Goal: Task Accomplishment & Management: Use online tool/utility

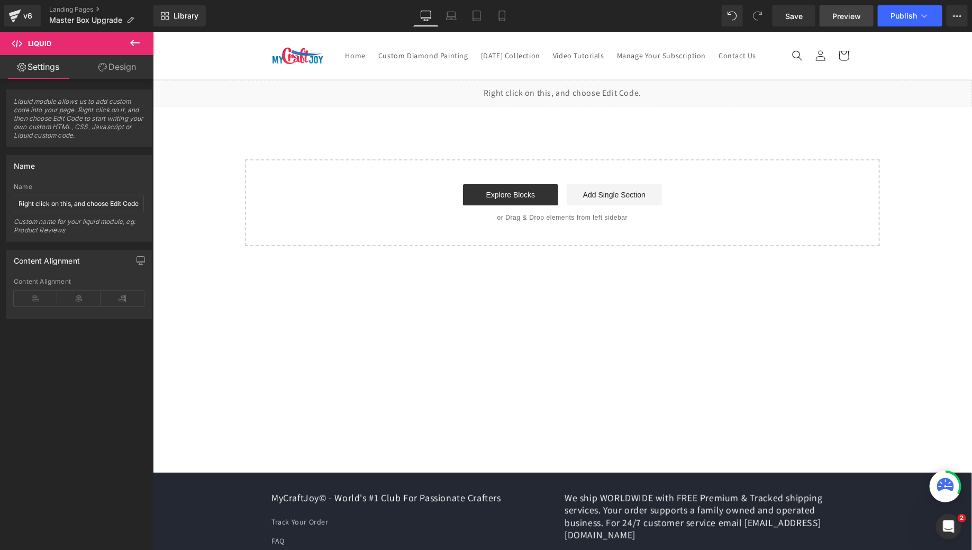
click at [842, 17] on span "Preview" at bounding box center [846, 16] width 29 height 11
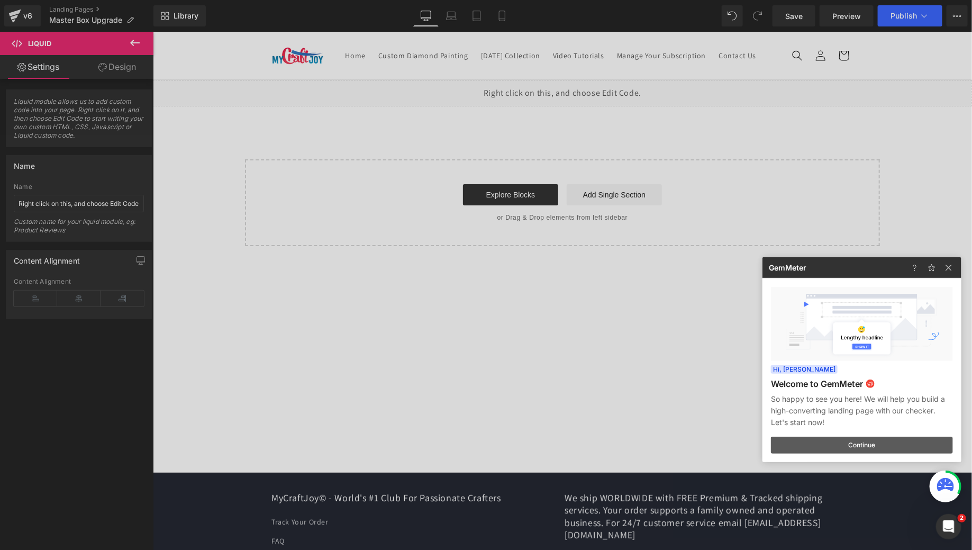
click at [875, 444] on button "Continue" at bounding box center [862, 444] width 182 height 17
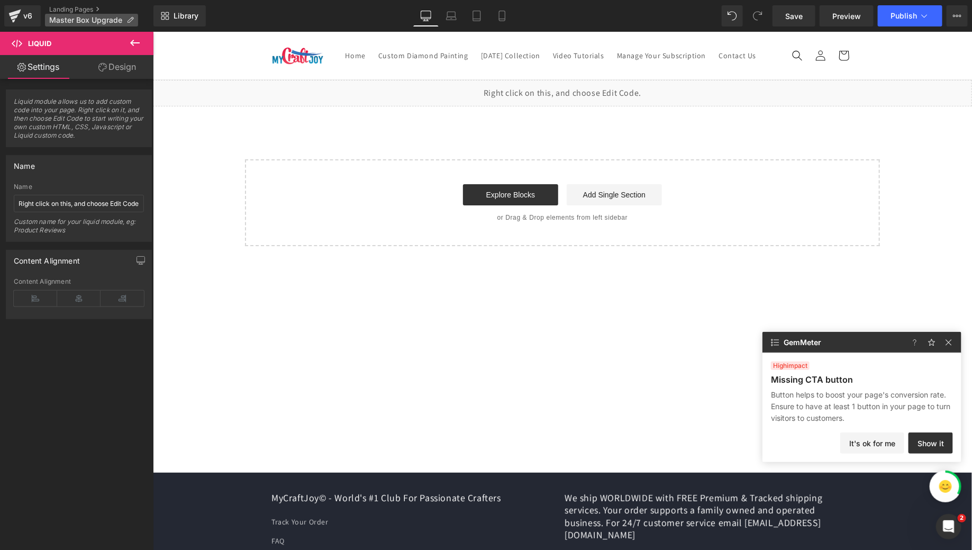
click at [127, 16] on icon at bounding box center [129, 19] width 7 height 7
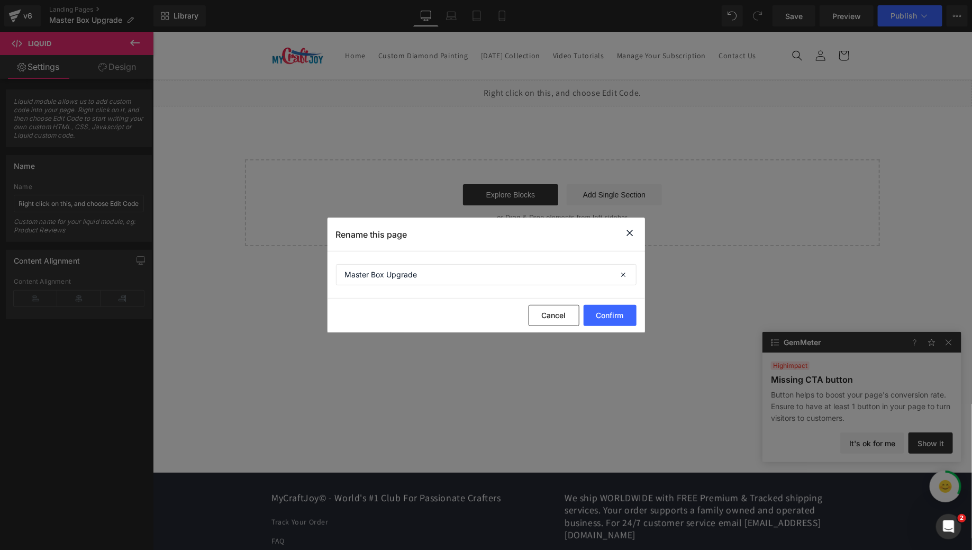
click at [609, 331] on div "Cancel Confirm" at bounding box center [485, 315] width 317 height 34
click at [606, 321] on button "Confirm" at bounding box center [609, 315] width 53 height 21
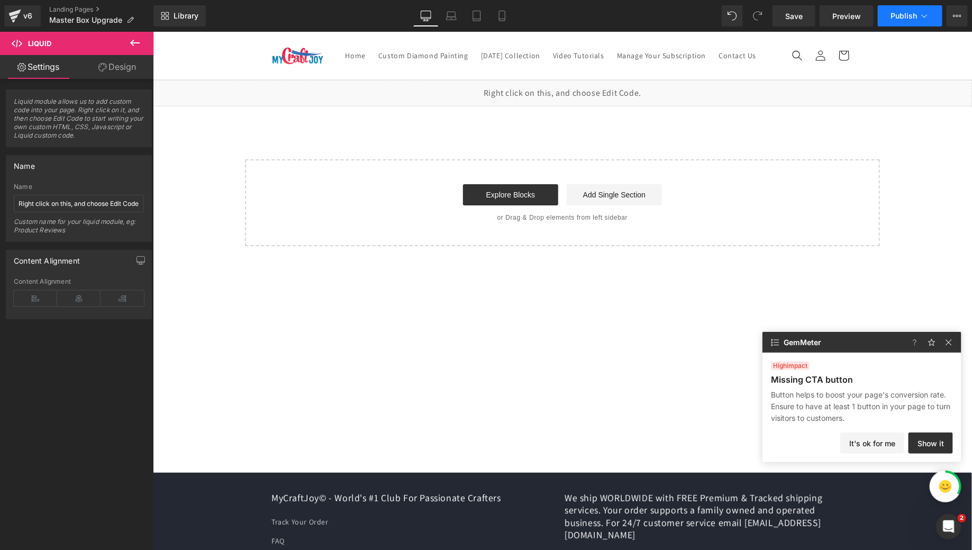
click at [908, 22] on button "Publish" at bounding box center [910, 15] width 65 height 21
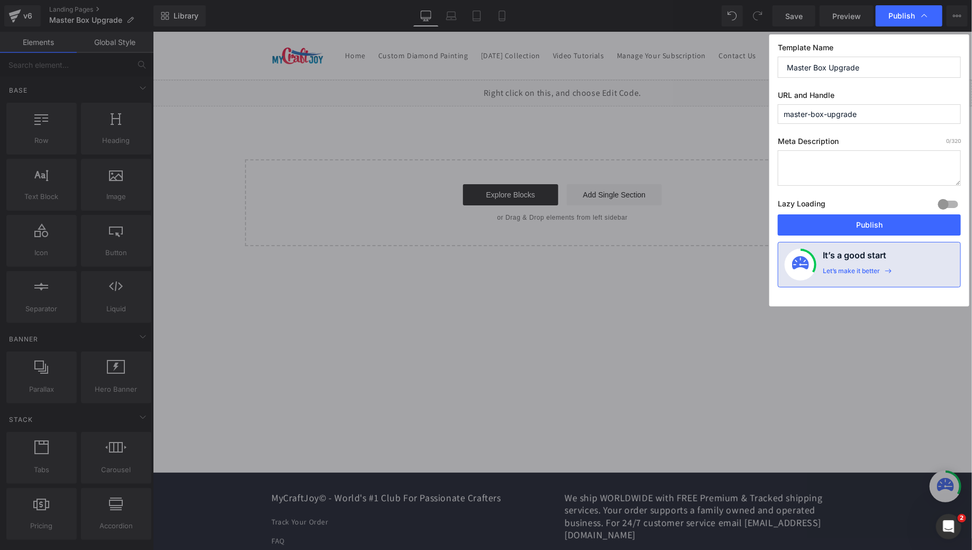
click at [879, 109] on input "master-box-upgrade" at bounding box center [869, 114] width 183 height 20
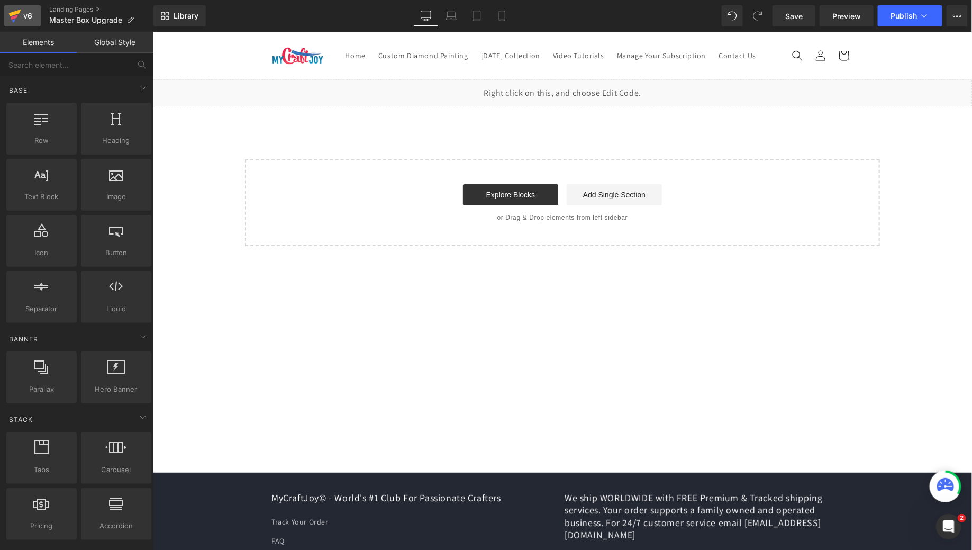
click at [19, 20] on icon at bounding box center [14, 16] width 13 height 26
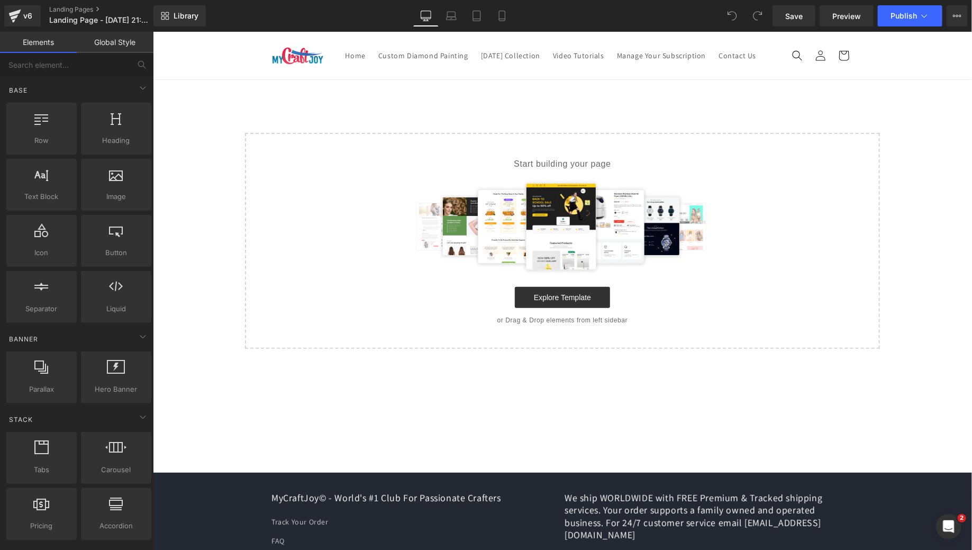
click at [516, 157] on div "Start building your page Explore Template or Drag & Drop elements from left sid…" at bounding box center [561, 240] width 633 height 214
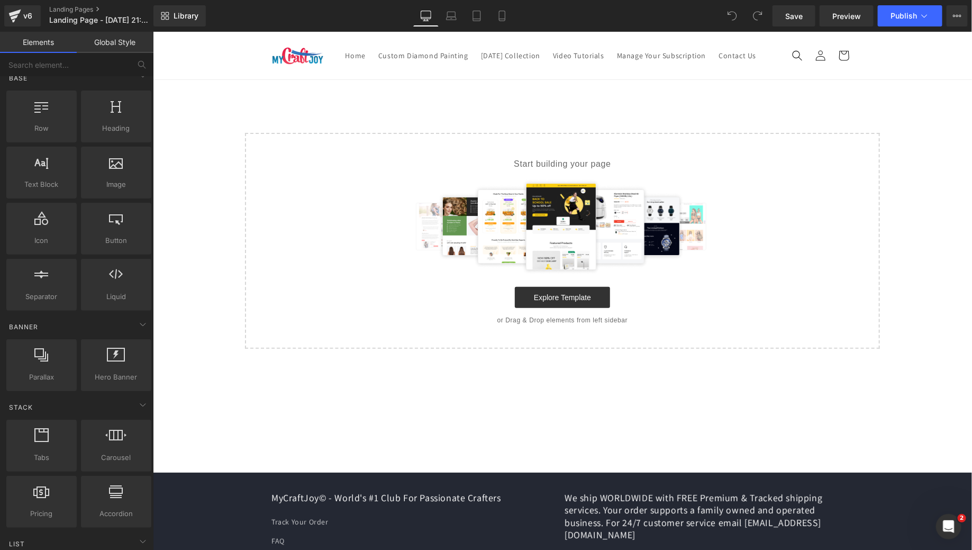
scroll to position [13, 0]
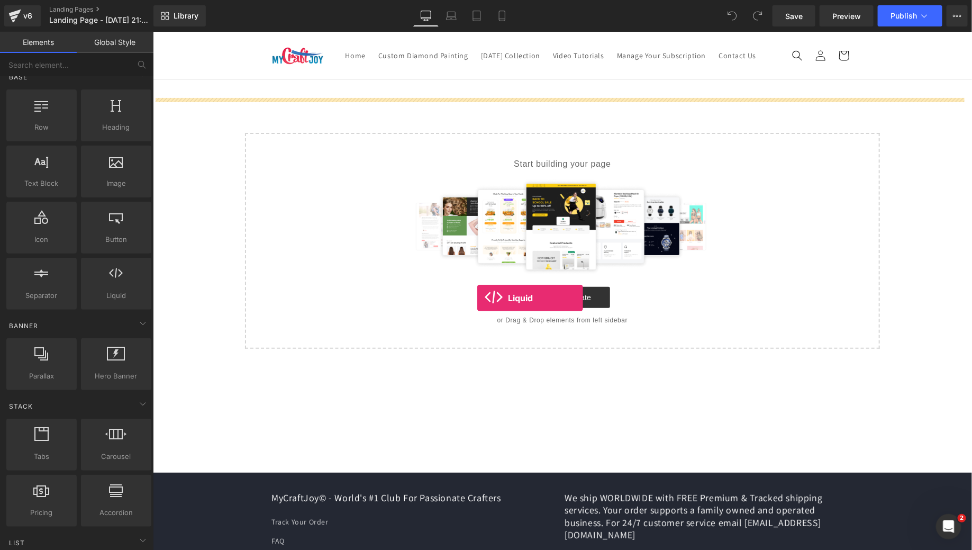
drag, startPoint x: 245, startPoint y: 311, endPoint x: 495, endPoint y: 311, distance: 249.1
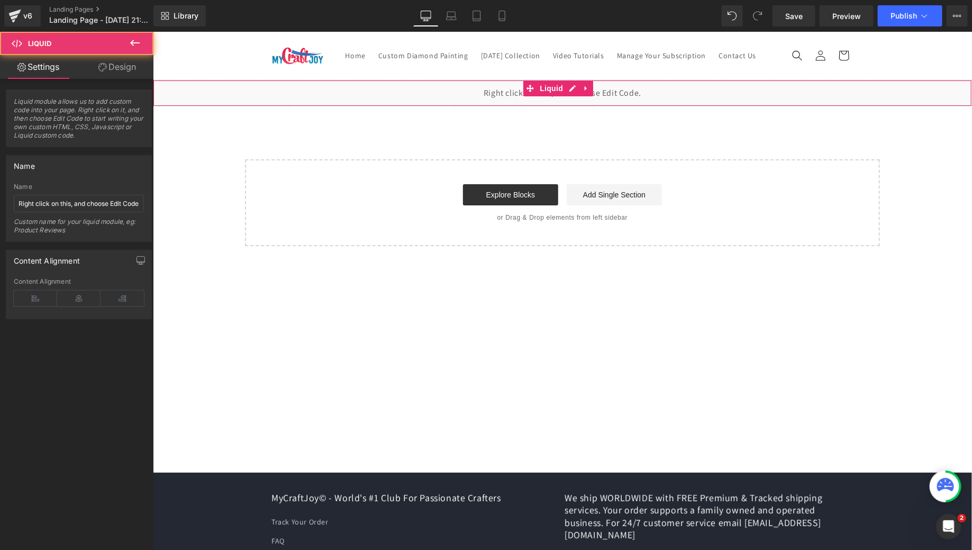
click at [481, 106] on div "Liquid" at bounding box center [561, 92] width 819 height 26
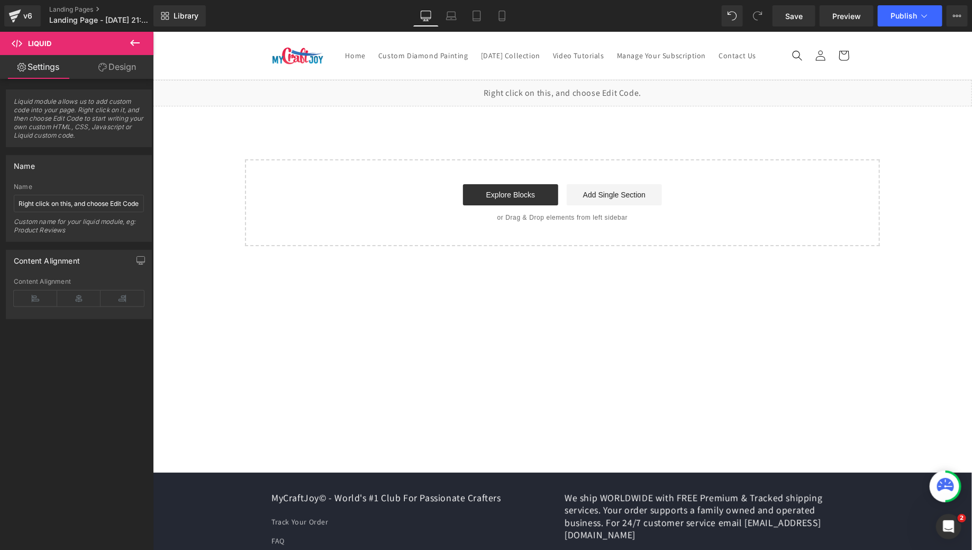
click at [479, 79] on header "Home Custom Diamond Painting 2025 Halloween Collection Video Tutorials Manage Y…" at bounding box center [561, 55] width 635 height 48
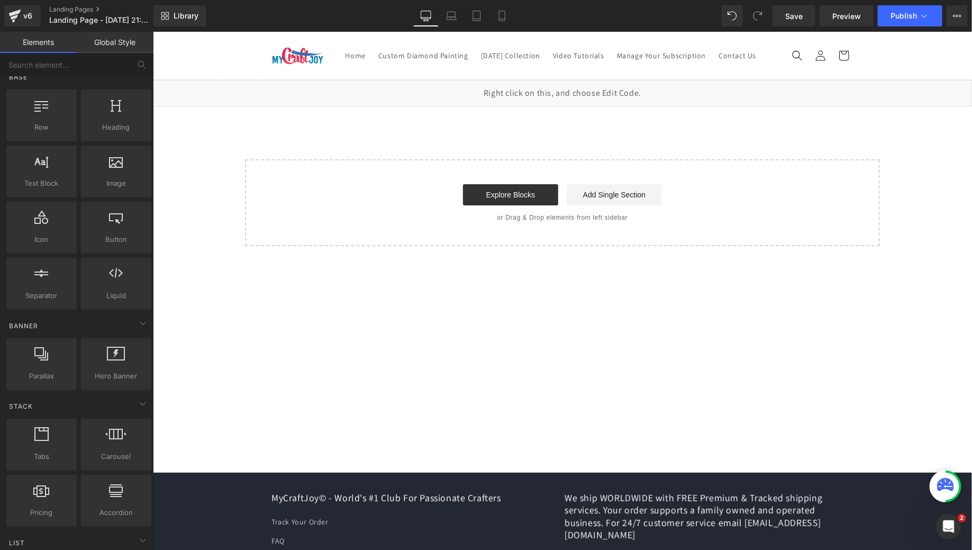
click at [561, 94] on span "Liquid" at bounding box center [552, 87] width 23 height 13
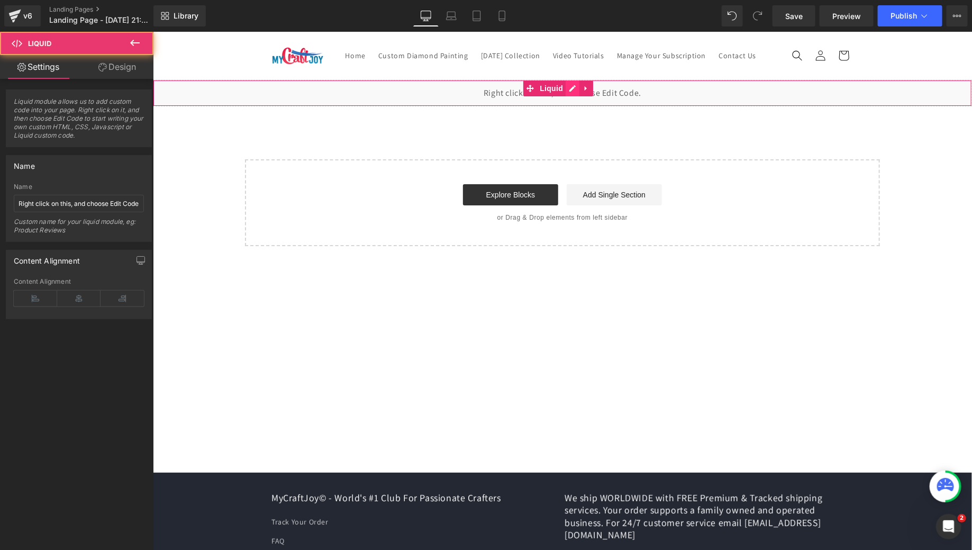
click at [575, 106] on div "Liquid" at bounding box center [561, 92] width 819 height 26
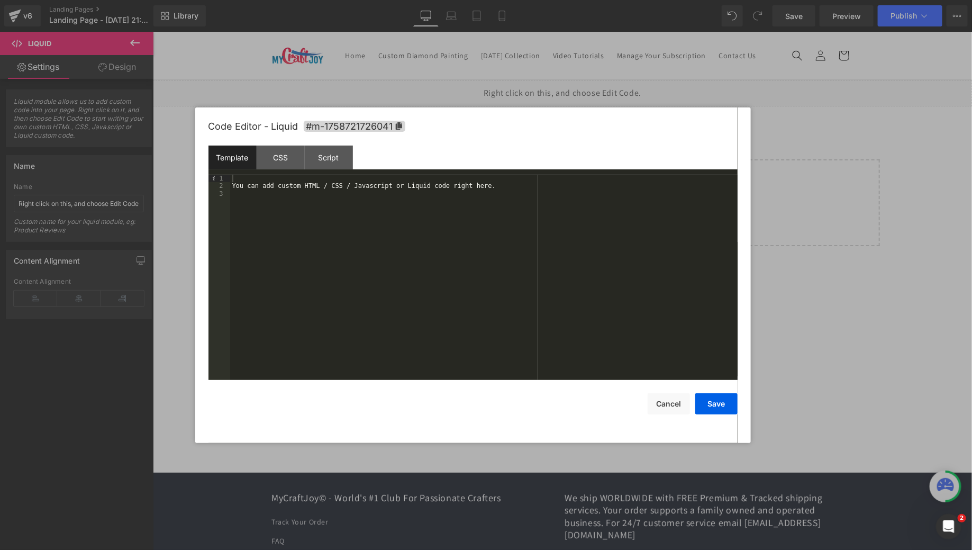
click at [509, 186] on div "You can add custom HTML / CSS / Javascript or Liquid code right here." at bounding box center [483, 285] width 507 height 221
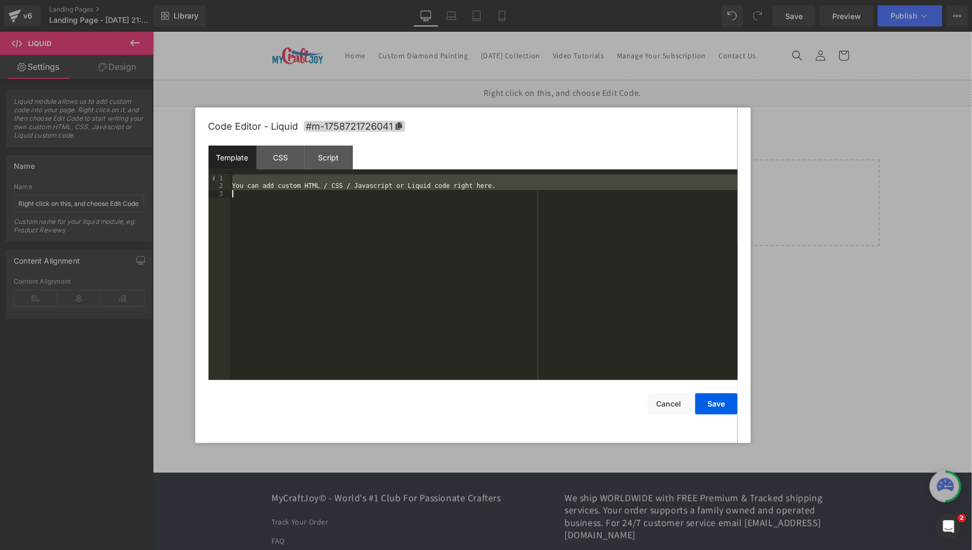
click at [509, 186] on div "You can add custom HTML / CSS / Javascript or Liquid code right here." at bounding box center [483, 285] width 507 height 221
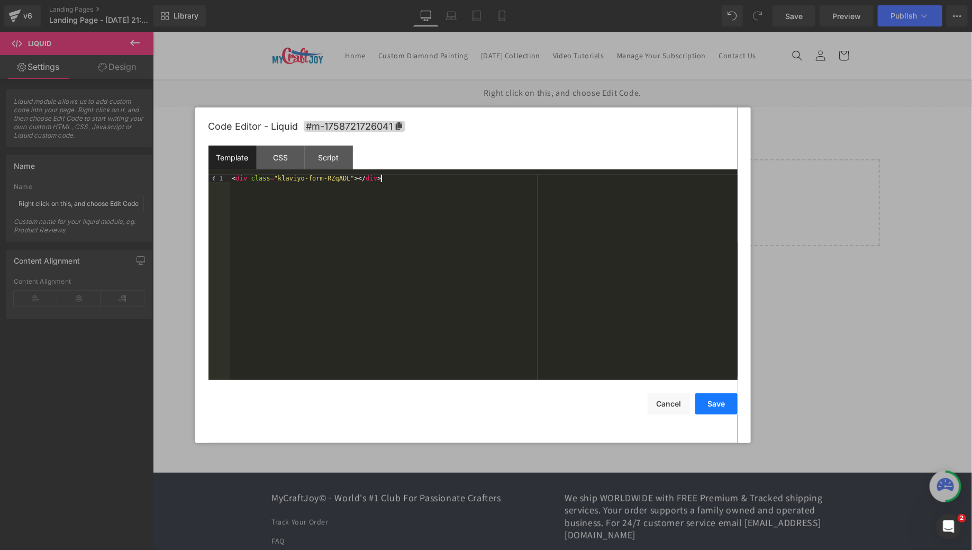
click at [717, 399] on button "Save" at bounding box center [716, 403] width 42 height 21
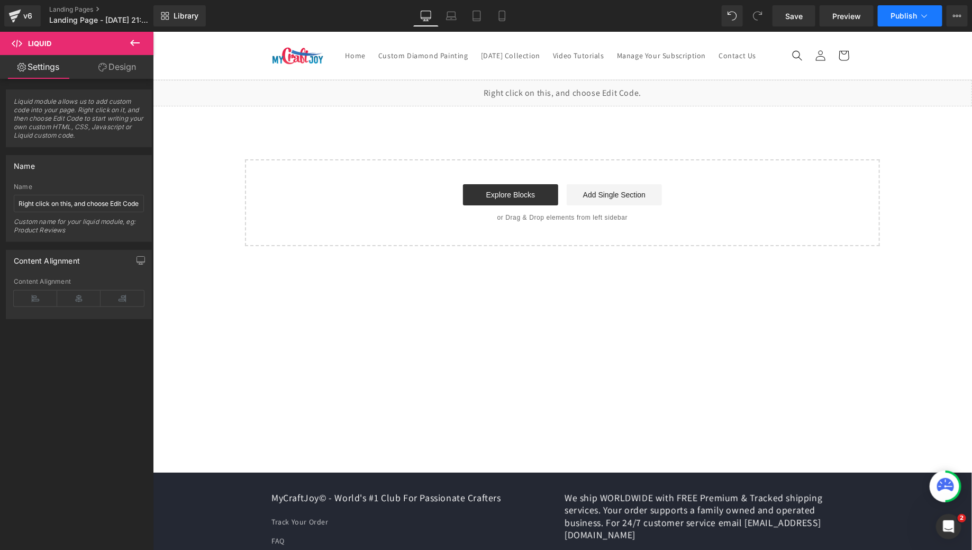
click at [908, 17] on span "Publish" at bounding box center [903, 16] width 26 height 8
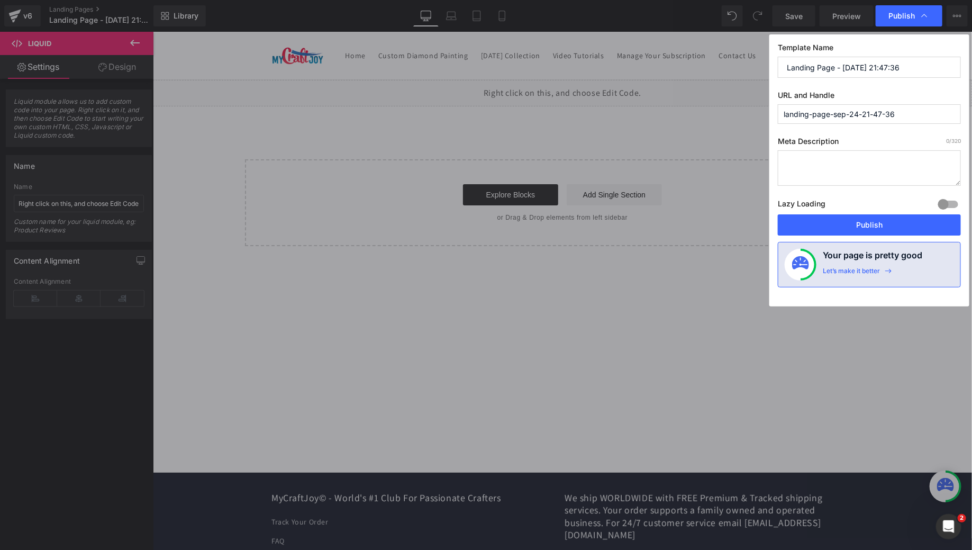
click at [823, 65] on input "Landing Page - Sep 24, 21:47:36" at bounding box center [869, 67] width 183 height 21
type input "3 Months Plan"
click at [867, 115] on input "landing-page-sep-24-21-47-36" at bounding box center [869, 114] width 183 height 20
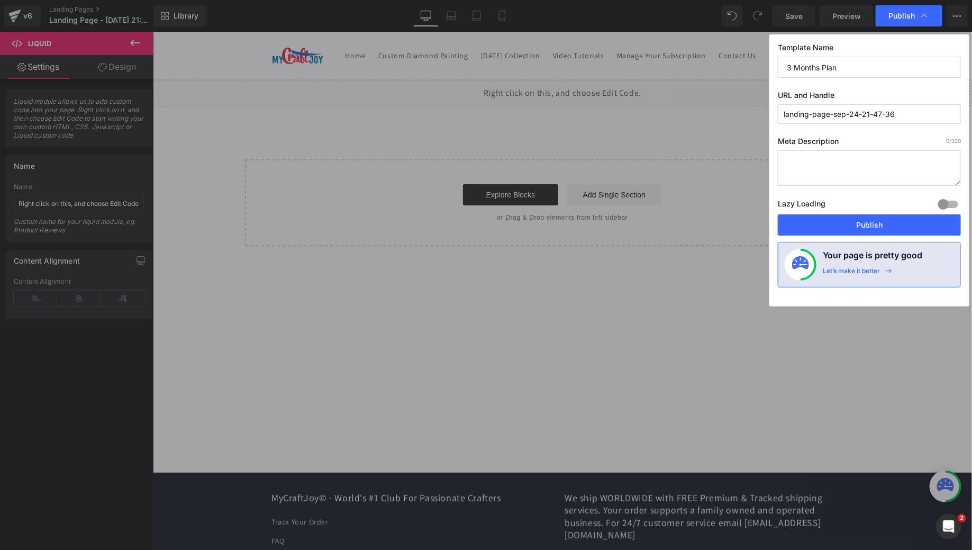
click at [867, 115] on input "landing-page-sep-24-21-47-36" at bounding box center [869, 114] width 183 height 20
click at [832, 69] on input "3 Months Plan" at bounding box center [869, 67] width 183 height 21
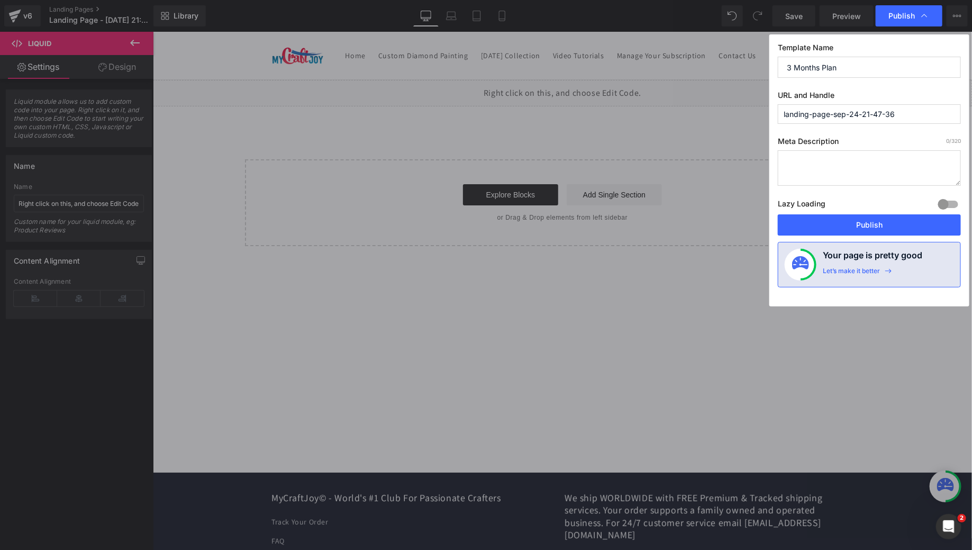
click at [820, 121] on input "landing-page-sep-24-21-47-36" at bounding box center [869, 114] width 183 height 20
paste input "3 Months Plan"
type input "3-months-plan"
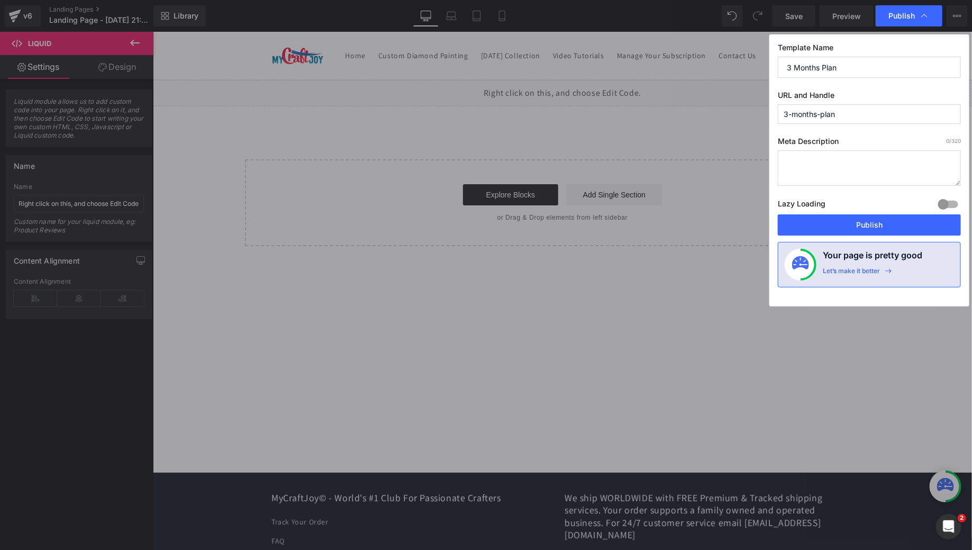
click at [847, 89] on div "Template Name 3 Months Plan URL and Handle 3-months-plan Meta Description 0 /32…" at bounding box center [869, 170] width 200 height 272
click at [838, 229] on button "Publish" at bounding box center [869, 224] width 183 height 21
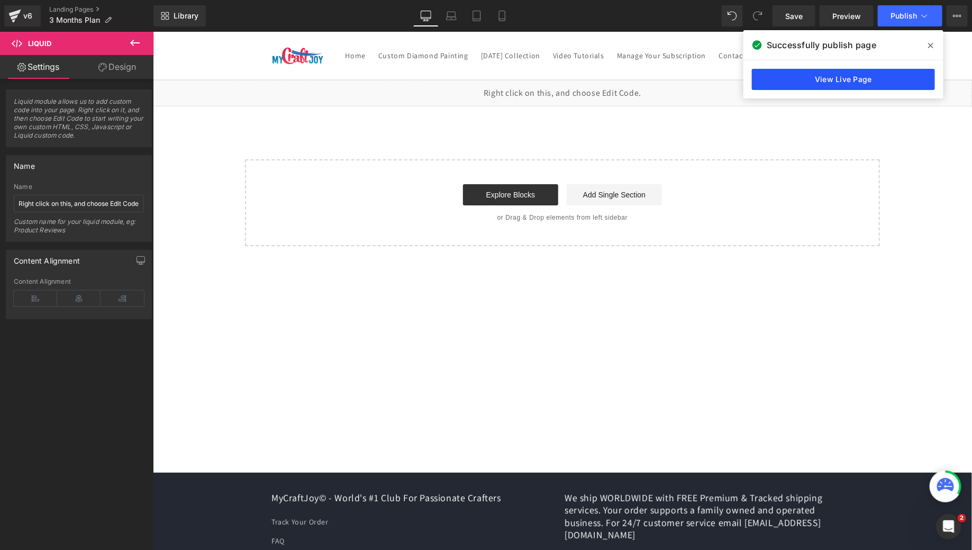
click at [863, 73] on link "View Live Page" at bounding box center [843, 79] width 183 height 21
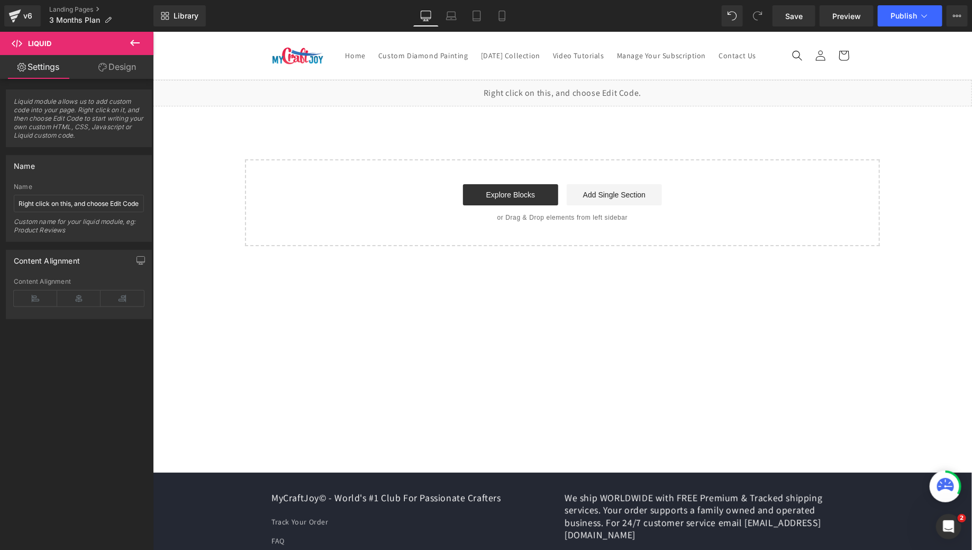
click at [969, 16] on div "Save Preview Publish Scheduled View Live Page View with current Template Save T…" at bounding box center [870, 15] width 204 height 21
click at [959, 16] on icon at bounding box center [957, 16] width 8 height 8
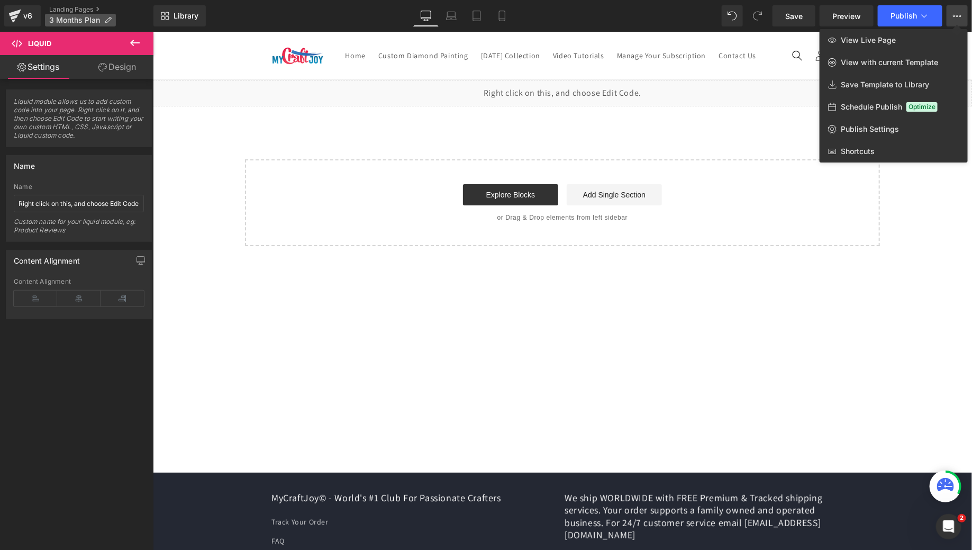
click at [109, 20] on icon at bounding box center [107, 19] width 7 height 7
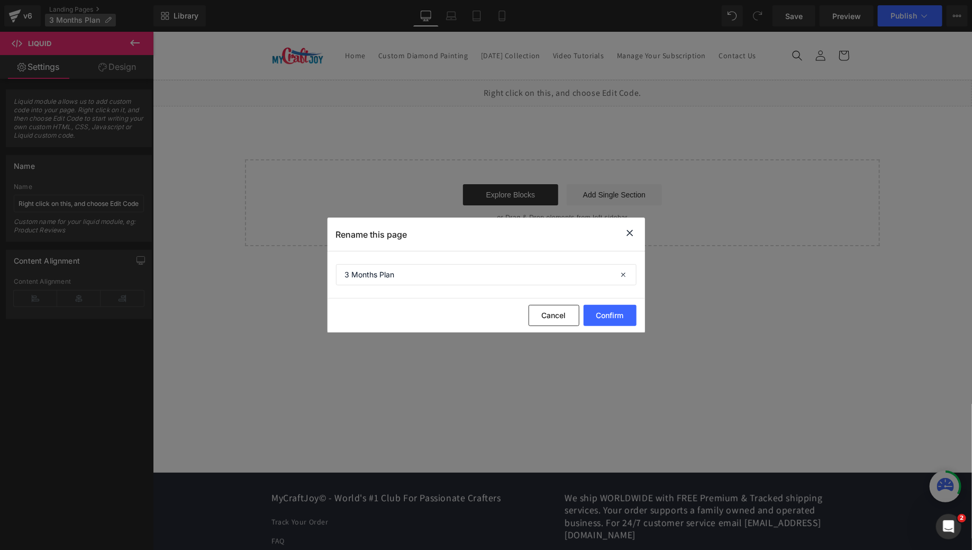
click at [109, 20] on div at bounding box center [486, 275] width 972 height 550
click at [626, 230] on icon at bounding box center [630, 232] width 13 height 13
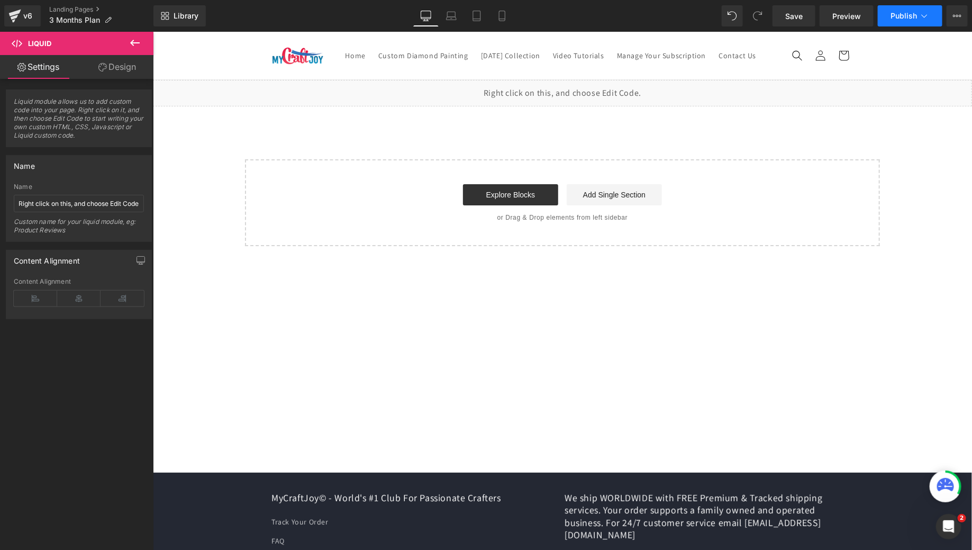
click at [887, 24] on button "Publish" at bounding box center [910, 15] width 65 height 21
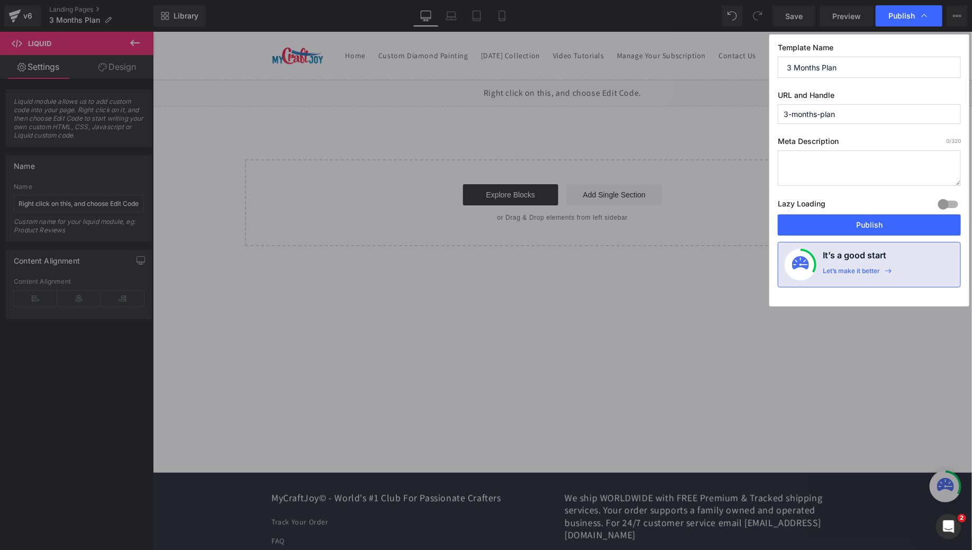
click at [862, 110] on input "3-months-plan" at bounding box center [869, 114] width 183 height 20
type input "3-months-plan-1"
click at [872, 222] on button "Publish" at bounding box center [869, 224] width 183 height 21
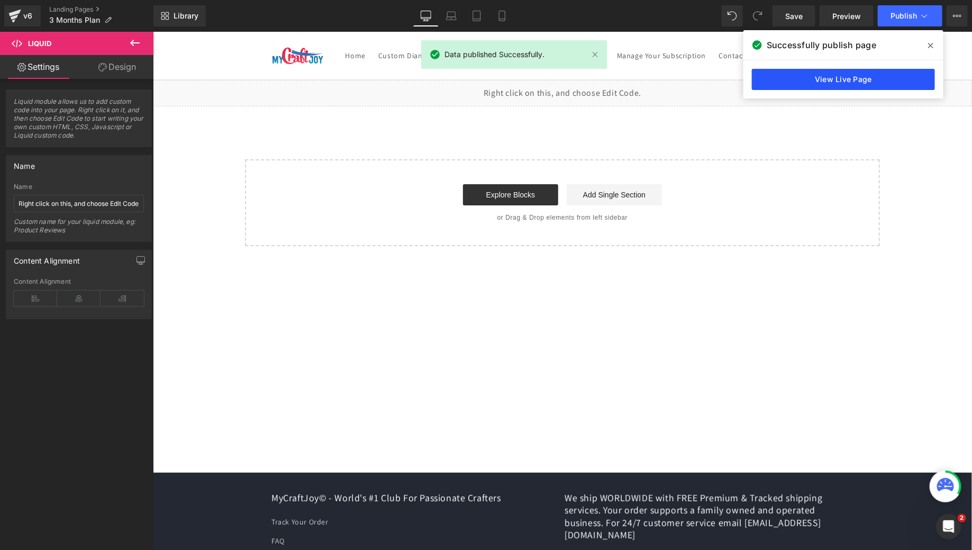
click at [823, 77] on link "View Live Page" at bounding box center [843, 79] width 183 height 21
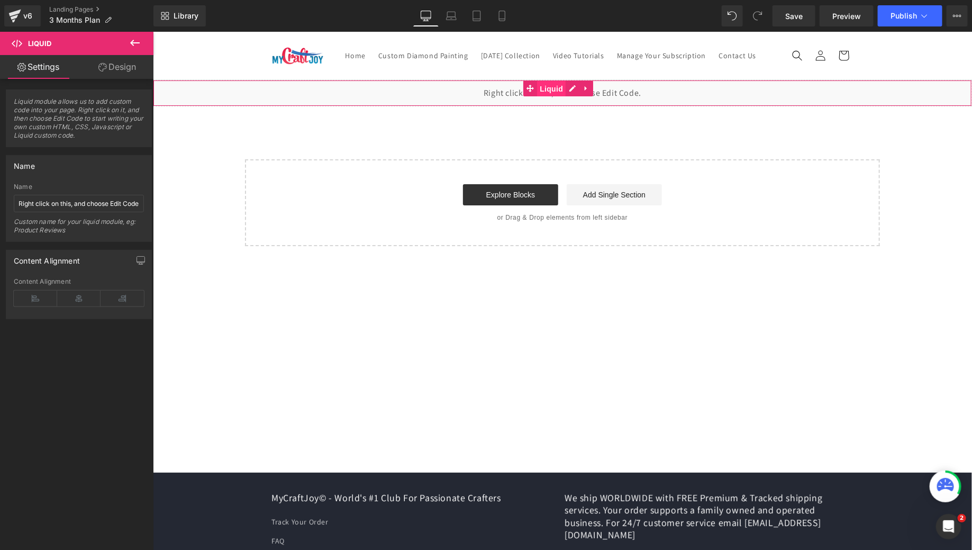
click at [544, 96] on span "Liquid" at bounding box center [550, 88] width 29 height 16
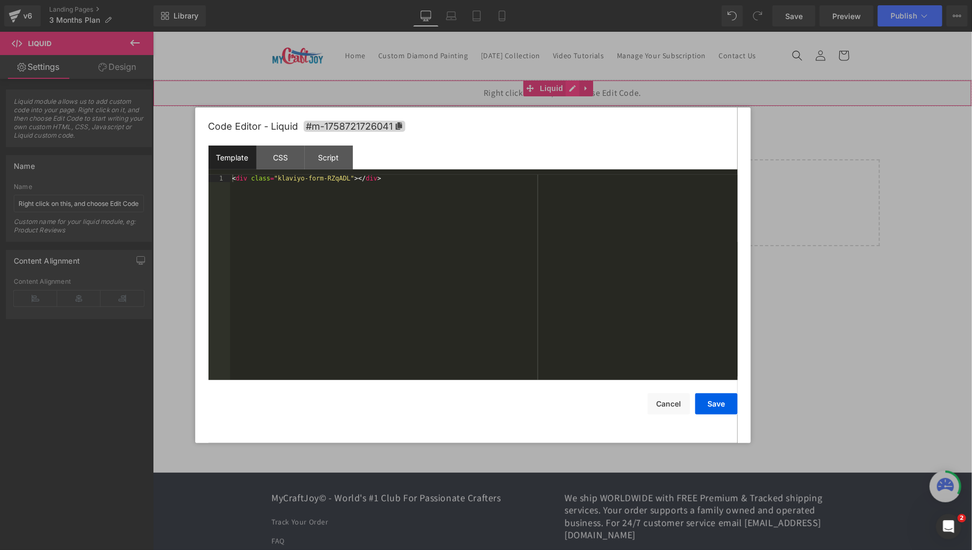
click at [571, 104] on div "Liquid" at bounding box center [561, 92] width 819 height 26
click at [349, 173] on div "Template CSS Script Data" at bounding box center [472, 159] width 529 height 29
click at [350, 175] on div "< div class = "klaviyo-form-RZqADL" > </ div >" at bounding box center [483, 285] width 507 height 221
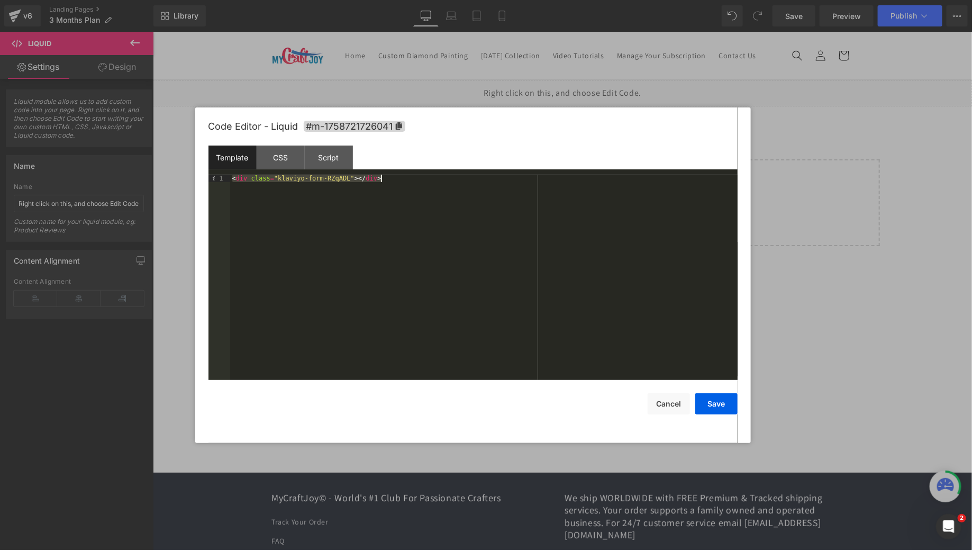
click at [350, 175] on div "< div class = "klaviyo-form-RZqADL" > </ div >" at bounding box center [483, 285] width 507 height 221
click at [715, 404] on button "Save" at bounding box center [716, 403] width 42 height 21
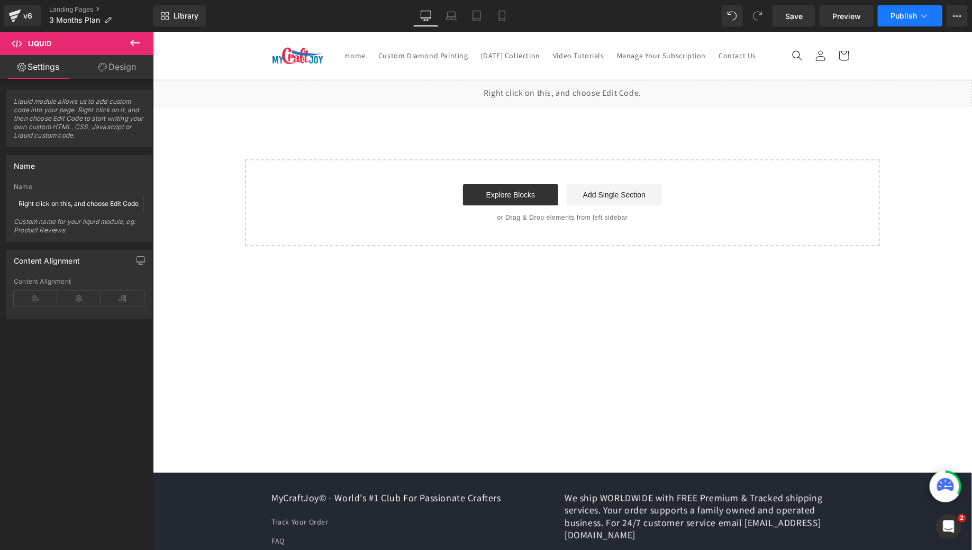
click at [888, 7] on button "Publish" at bounding box center [910, 15] width 65 height 21
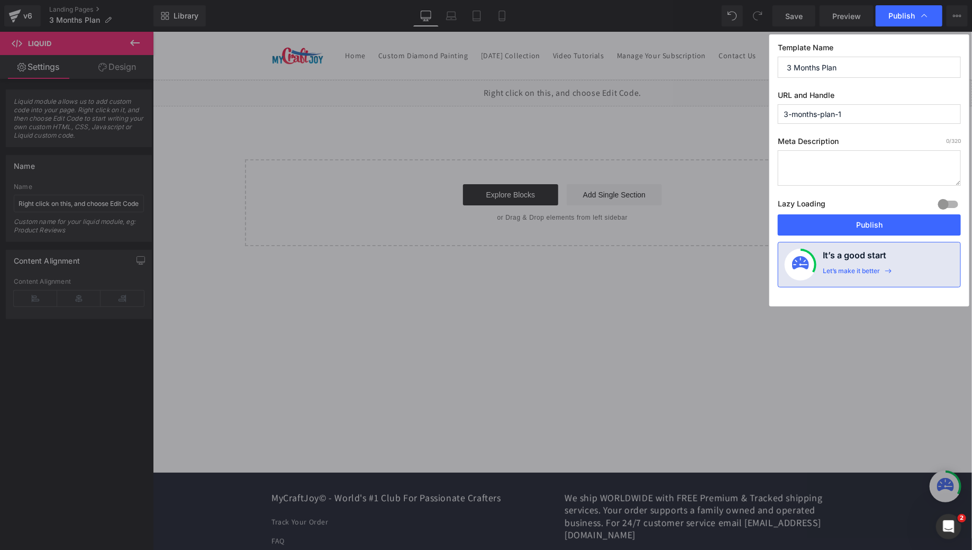
click at [789, 115] on input "3-months-plan-1" at bounding box center [869, 114] width 183 height 20
click at [858, 118] on input "6-months-plan-1" at bounding box center [869, 114] width 183 height 20
type input "6-months-plan"
click at [855, 220] on button "Publish" at bounding box center [869, 224] width 183 height 21
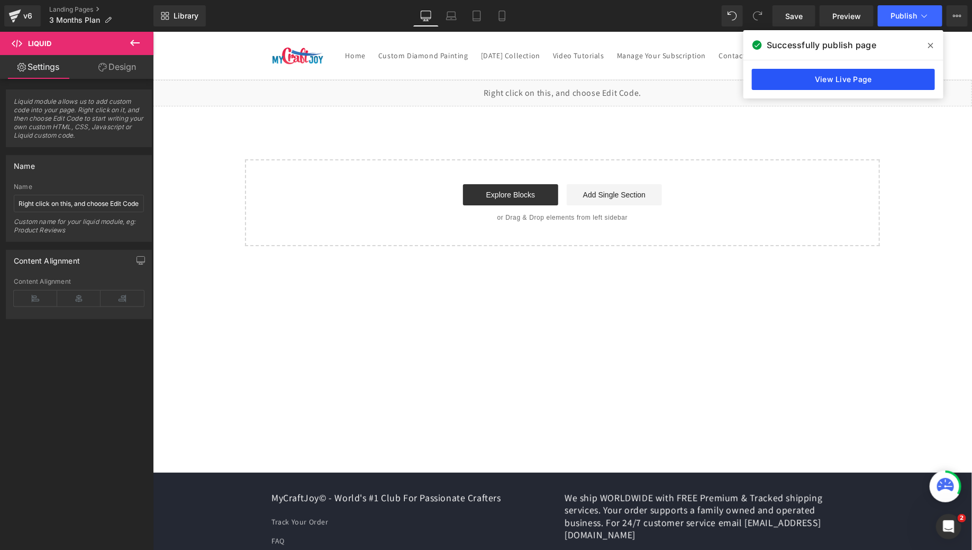
click at [884, 88] on link "View Live Page" at bounding box center [843, 79] width 183 height 21
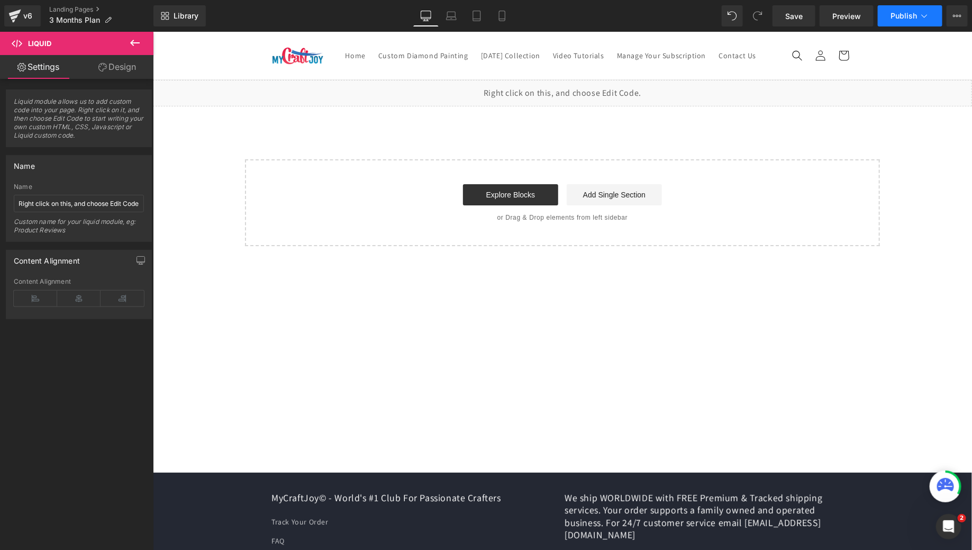
click at [913, 16] on span "Publish" at bounding box center [903, 16] width 26 height 8
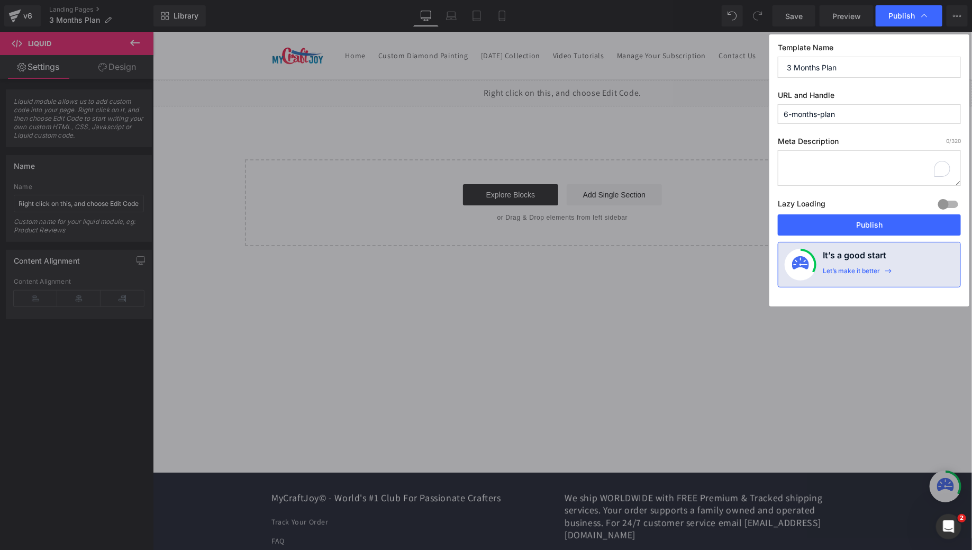
click at [926, 176] on textarea "To enrich screen reader interactions, please activate Accessibility in Grammarl…" at bounding box center [869, 167] width 183 height 35
click at [918, 222] on button "Publish" at bounding box center [869, 224] width 183 height 21
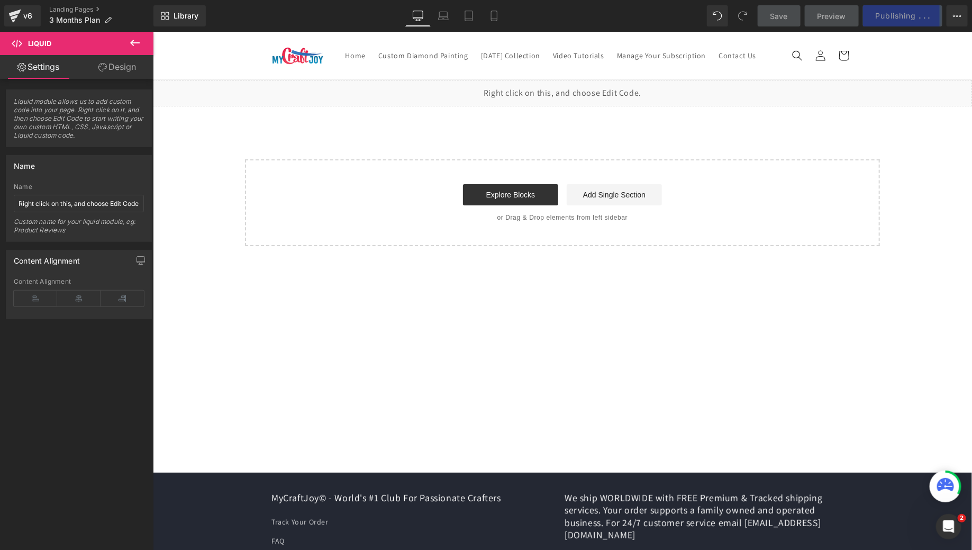
click at [410, 154] on div "Liquid Select your layout" at bounding box center [561, 162] width 819 height 166
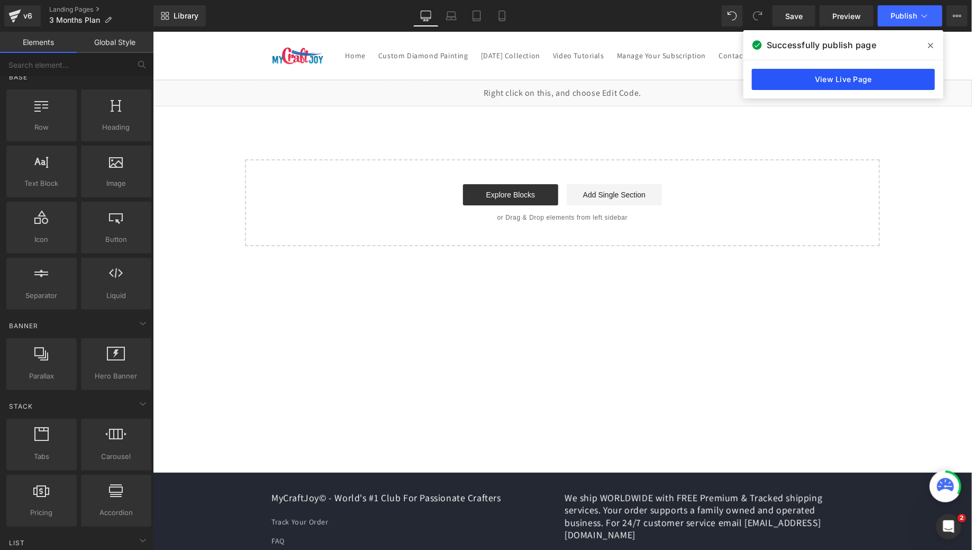
click at [836, 77] on link "View Live Page" at bounding box center [843, 79] width 183 height 21
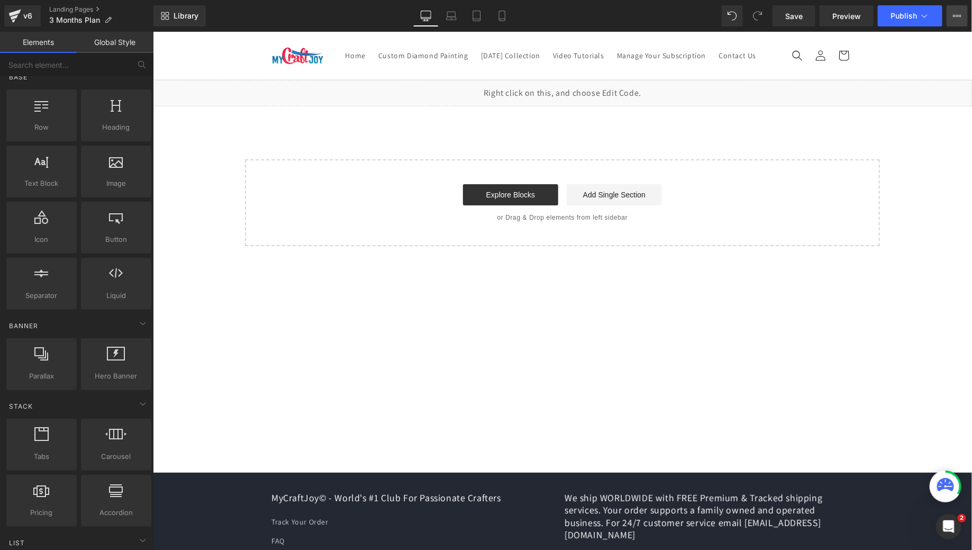
click at [964, 13] on button "View Live Page View with current Template Save Template to Library Schedule Pub…" at bounding box center [956, 15] width 21 height 21
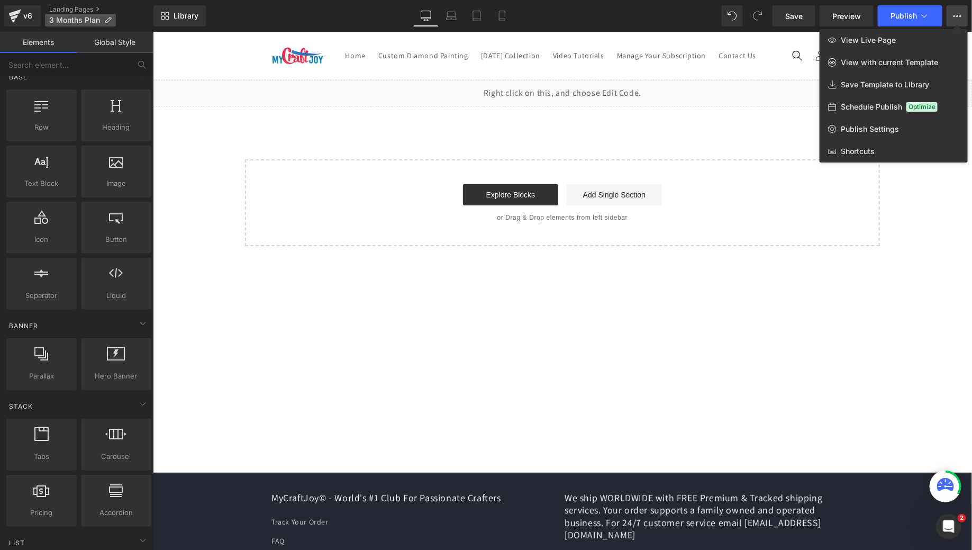
click at [99, 20] on p "3 Months Plan" at bounding box center [80, 20] width 71 height 13
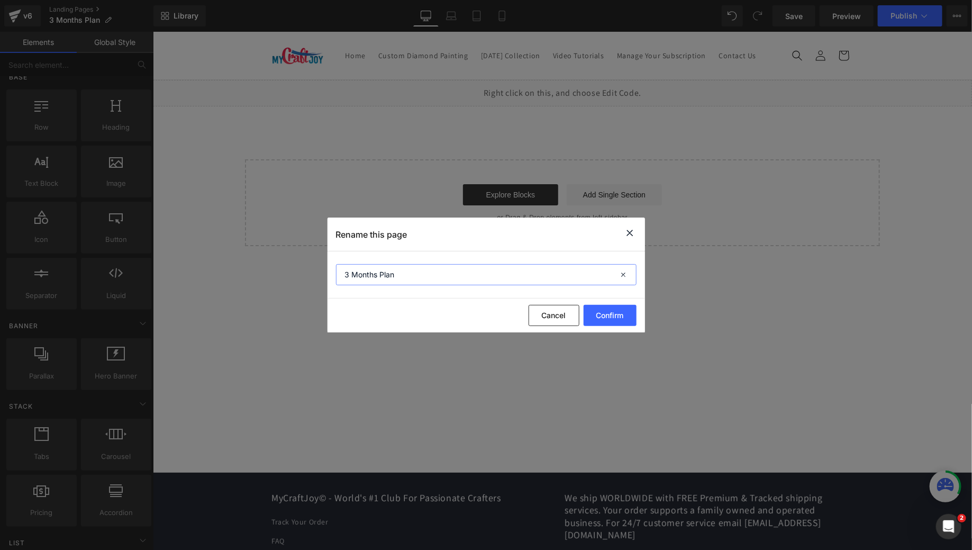
click at [348, 273] on input "3 Months Plan" at bounding box center [486, 274] width 300 height 21
type input "6 Months Plan"
click at [608, 314] on button "Confirm" at bounding box center [609, 315] width 53 height 21
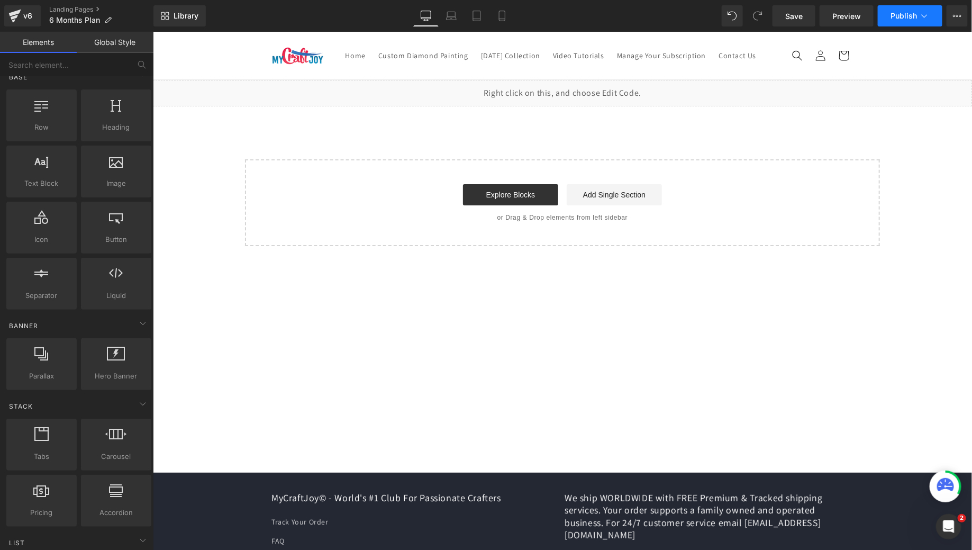
click at [908, 13] on span "Publish" at bounding box center [903, 16] width 26 height 8
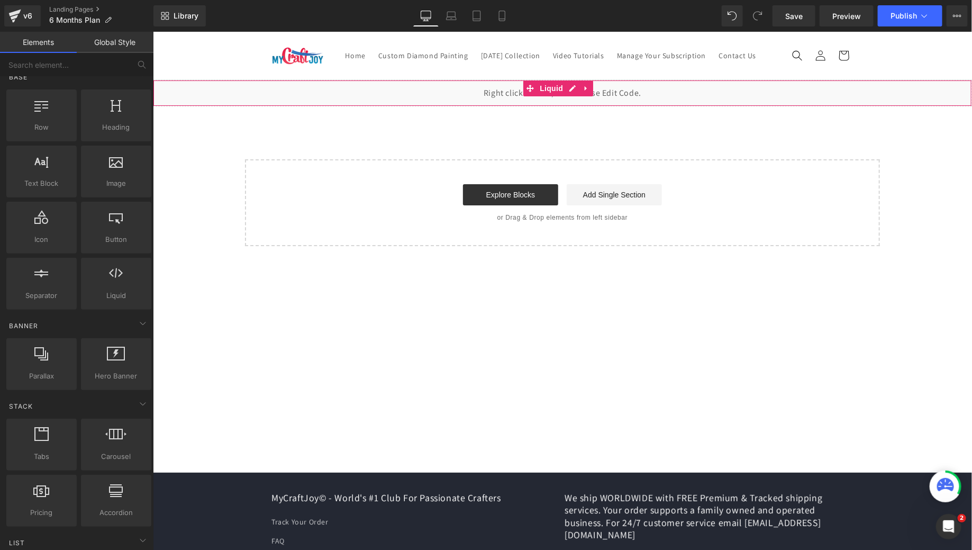
click at [602, 103] on div "Liquid" at bounding box center [561, 92] width 819 height 26
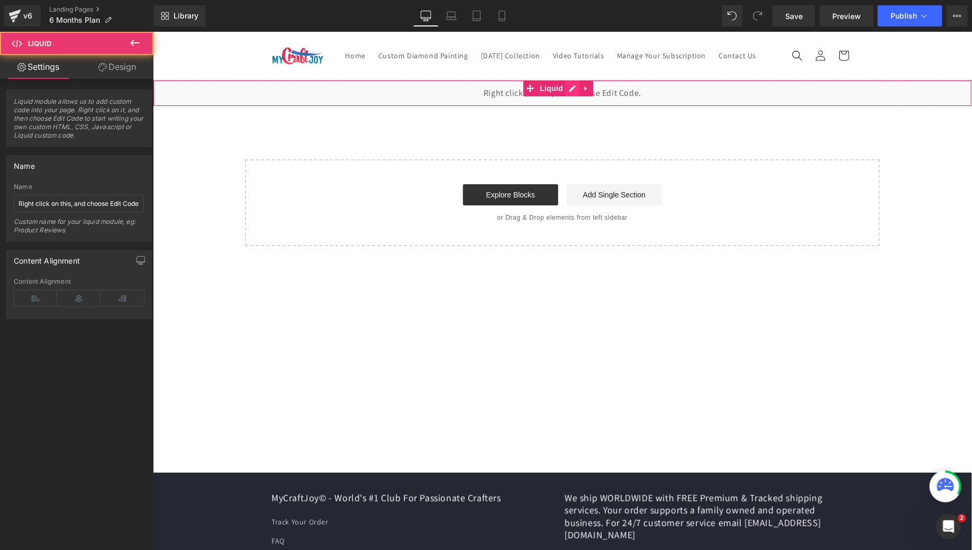
click at [570, 91] on icon at bounding box center [572, 88] width 6 height 6
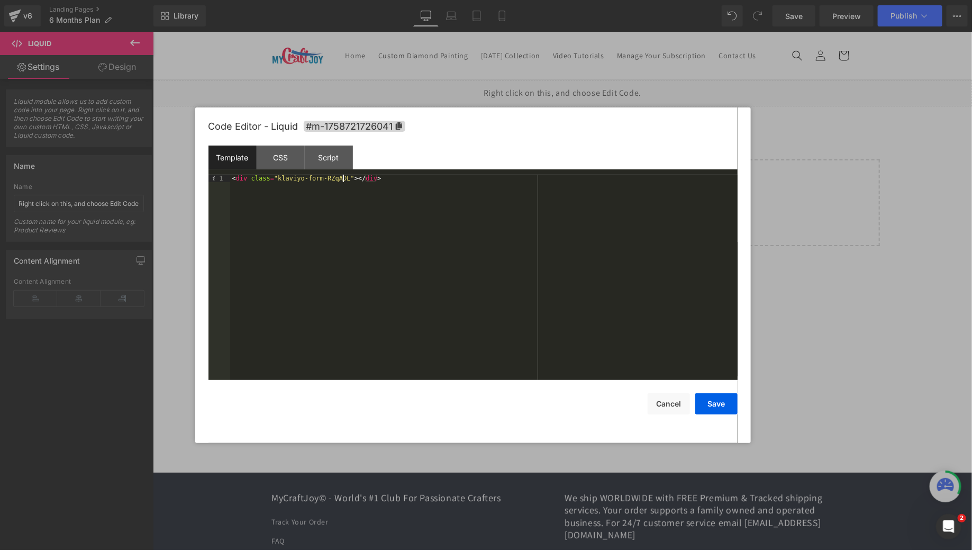
click at [341, 179] on div "< div class = "klaviyo-form-RZqADL" > </ div >" at bounding box center [483, 285] width 507 height 221
click at [716, 408] on button "Save" at bounding box center [716, 403] width 42 height 21
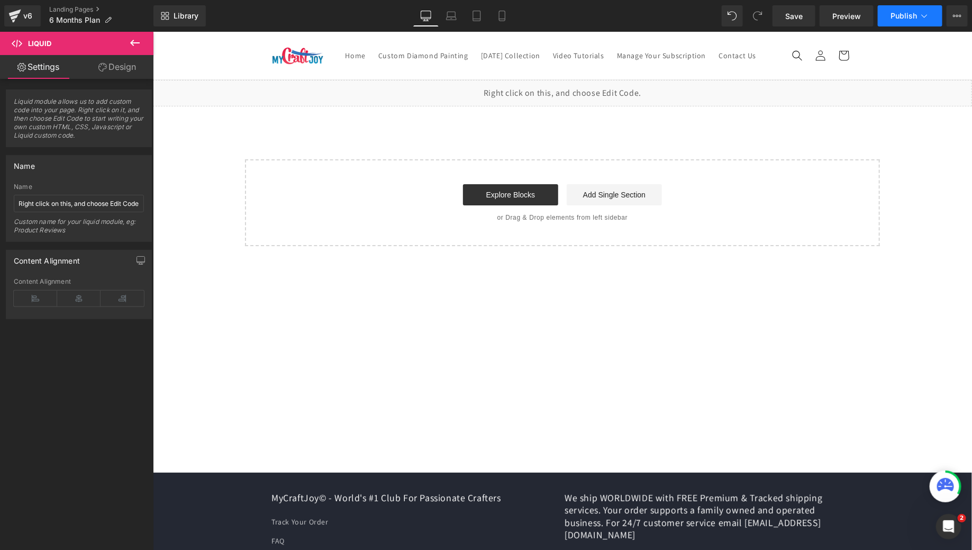
click at [896, 15] on span "Publish" at bounding box center [903, 16] width 26 height 8
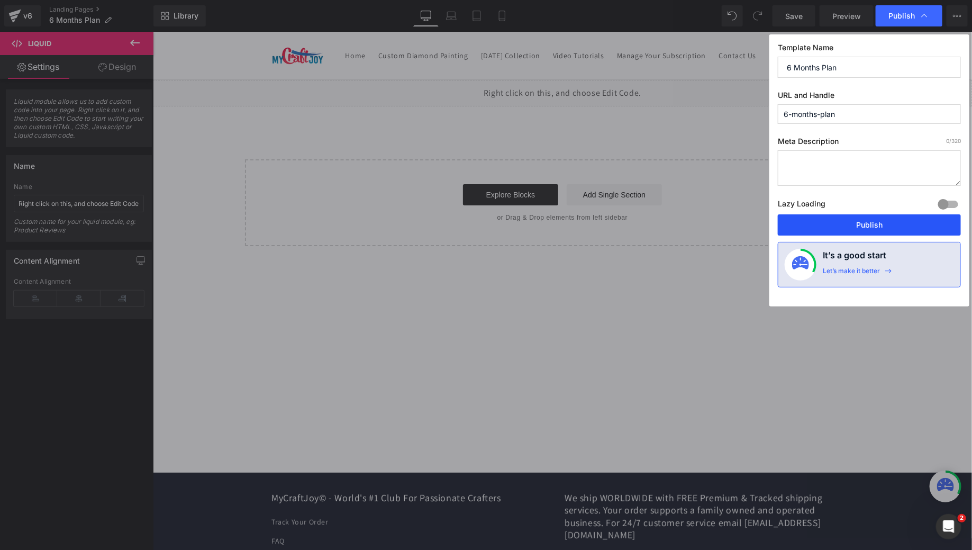
click at [778, 224] on button "Publish" at bounding box center [869, 224] width 183 height 21
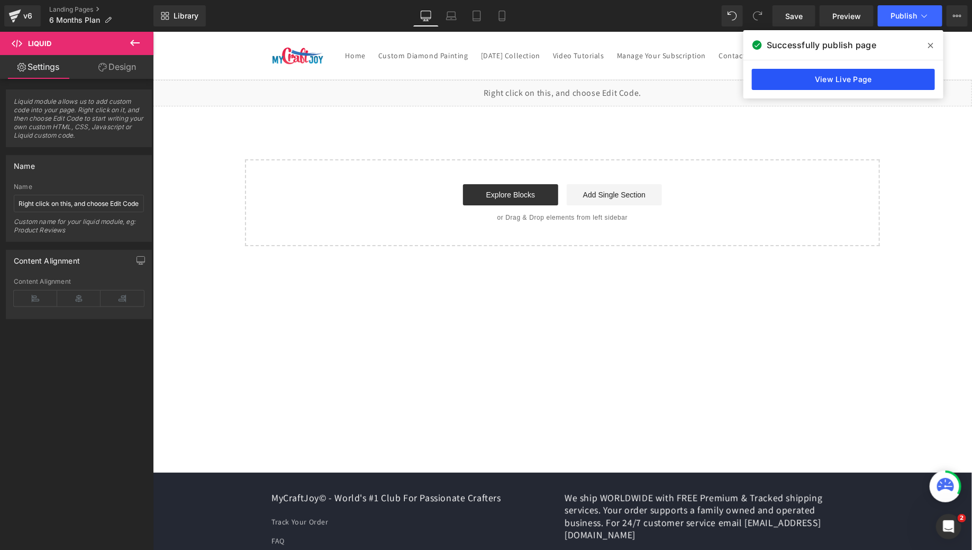
click at [780, 76] on link "View Live Page" at bounding box center [843, 79] width 183 height 21
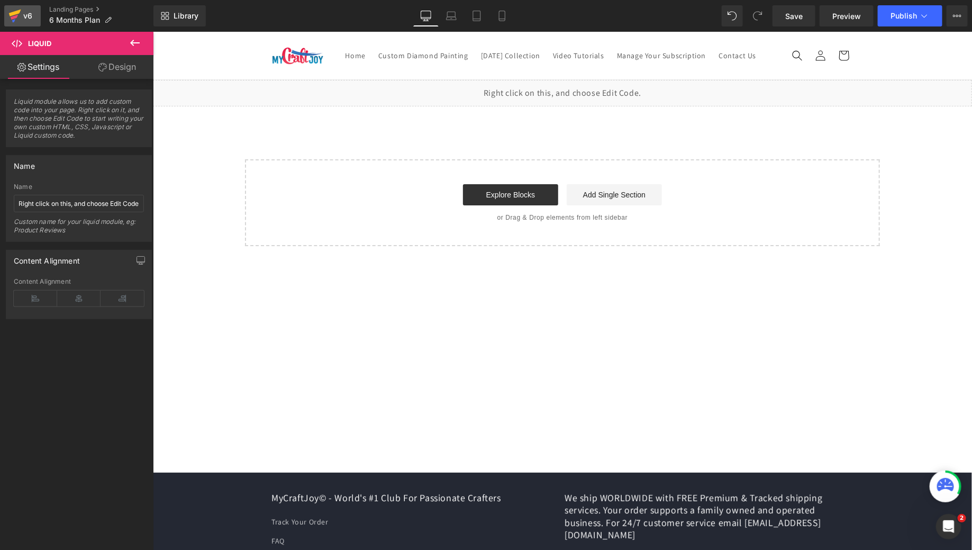
click at [17, 14] on icon at bounding box center [14, 16] width 13 height 26
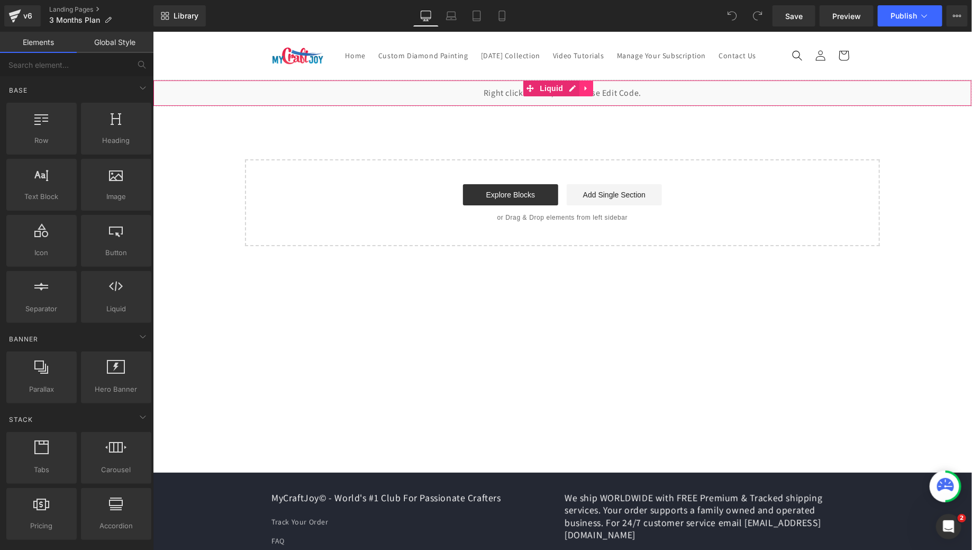
click at [590, 96] on link at bounding box center [586, 88] width 14 height 16
click at [552, 100] on div "Liquid" at bounding box center [561, 92] width 819 height 26
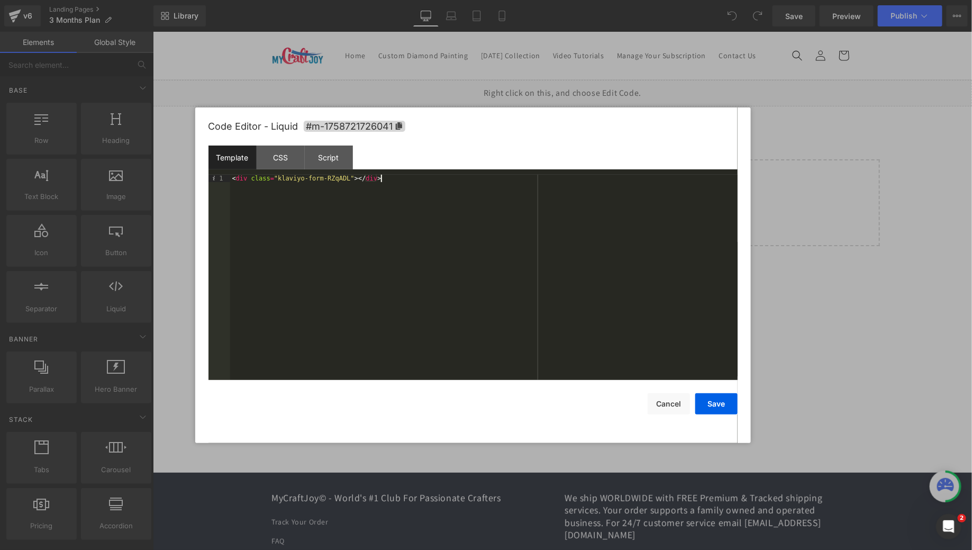
click at [372, 182] on div "< div class = "klaviyo-form-RZqADL" > </ div >" at bounding box center [483, 285] width 507 height 221
drag, startPoint x: 723, startPoint y: 413, endPoint x: 722, endPoint y: 407, distance: 5.9
click at [723, 413] on button "Save" at bounding box center [716, 403] width 42 height 21
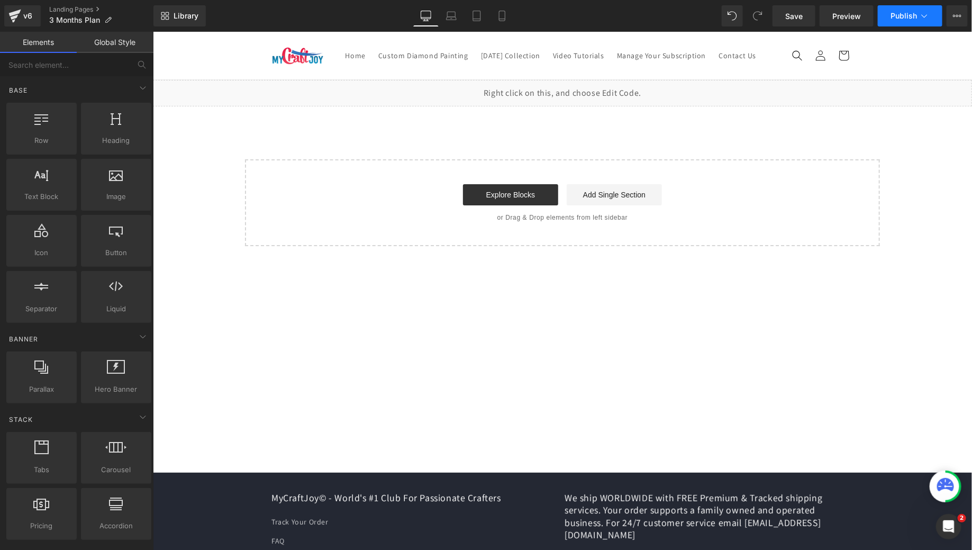
click at [892, 20] on button "Publish" at bounding box center [910, 15] width 65 height 21
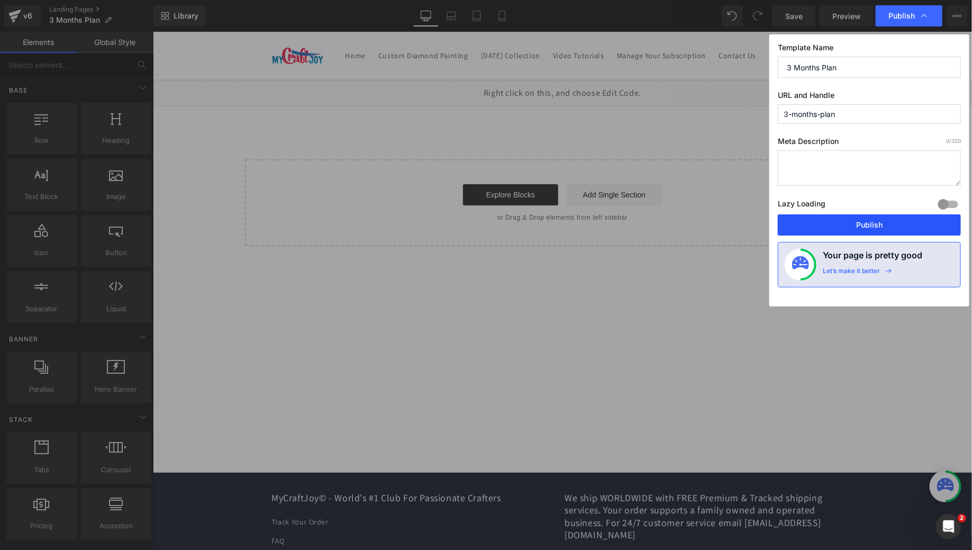
click at [861, 227] on button "Publish" at bounding box center [869, 224] width 183 height 21
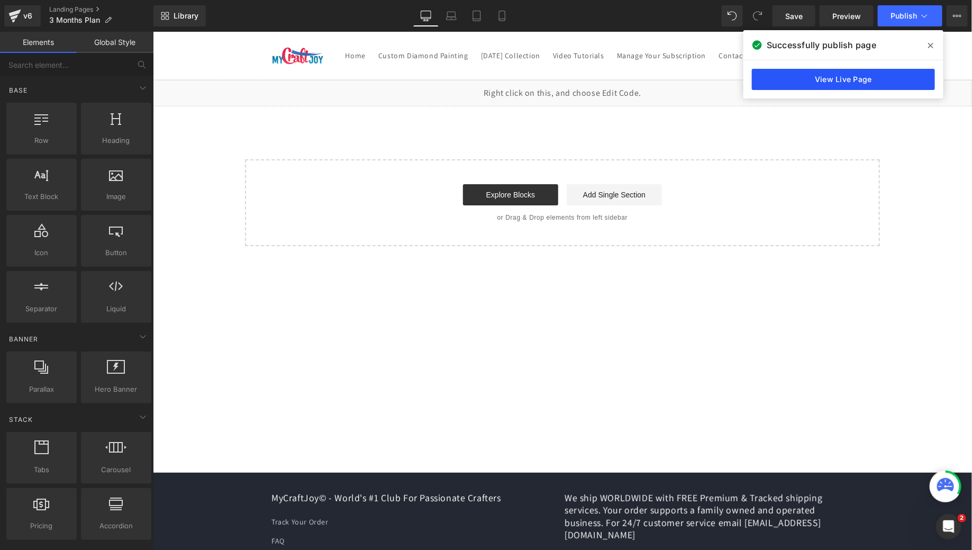
click at [862, 80] on link "View Live Page" at bounding box center [843, 79] width 183 height 21
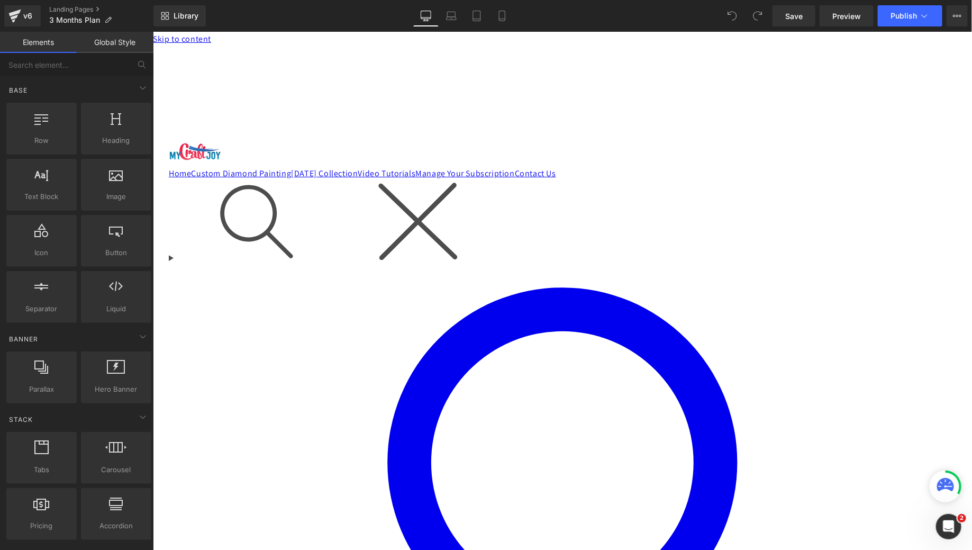
click at [152, 31] on span "Liquid" at bounding box center [152, 31] width 0 height 0
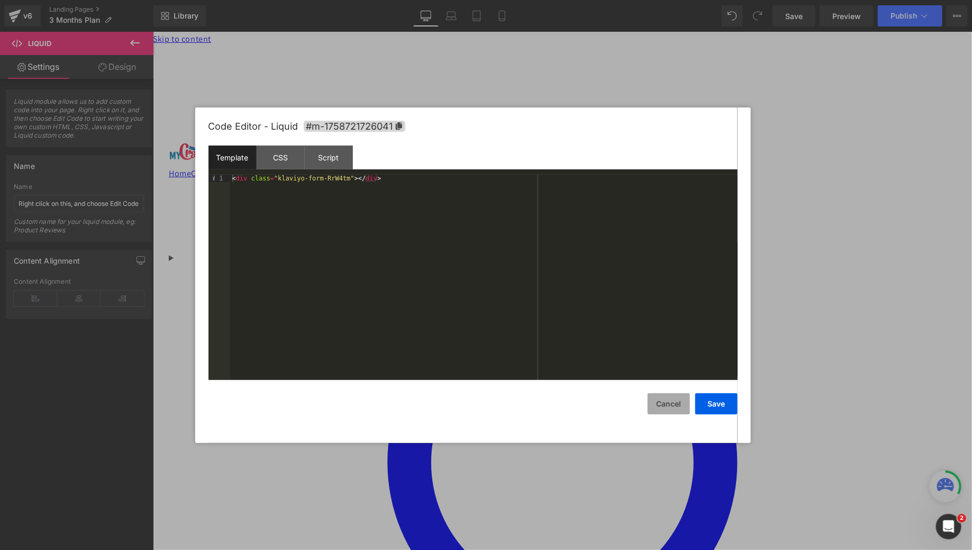
click at [664, 405] on button "Cancel" at bounding box center [668, 403] width 42 height 21
